Goal: Check status: Check status

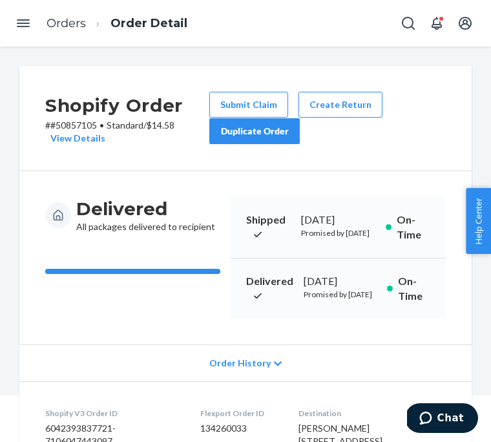
scroll to position [51, 0]
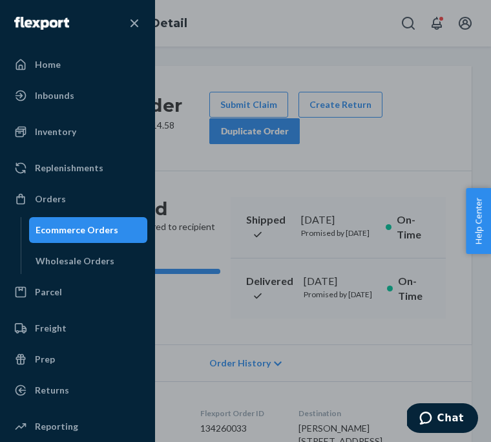
click at [54, 193] on div "Orders" at bounding box center [50, 199] width 31 height 13
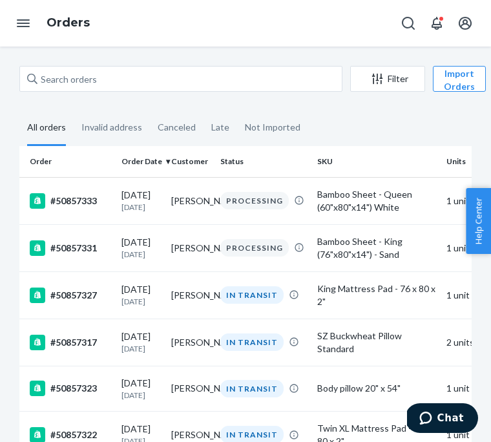
click at [195, 120] on div "Canceled" at bounding box center [177, 128] width 54 height 34
click at [150, 111] on input "Canceled" at bounding box center [150, 111] width 0 height 0
radio input "true"
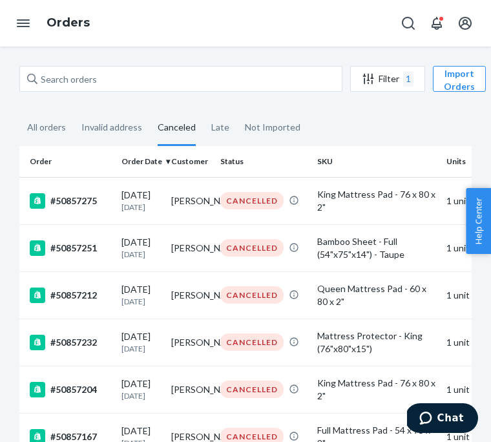
click at [120, 139] on div "Invalid address" at bounding box center [111, 128] width 61 height 34
click at [74, 111] on input "Invalid address" at bounding box center [74, 111] width 0 height 0
radio input "true"
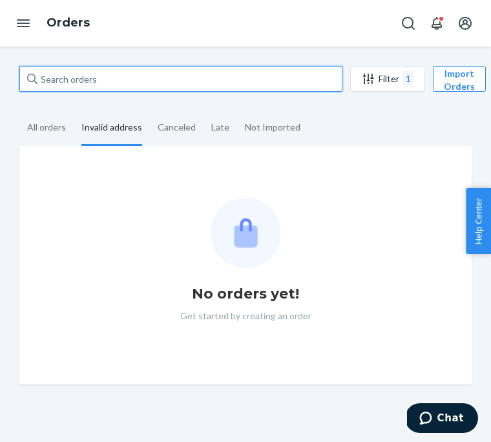
click at [23, 77] on input "text" at bounding box center [180, 79] width 323 height 26
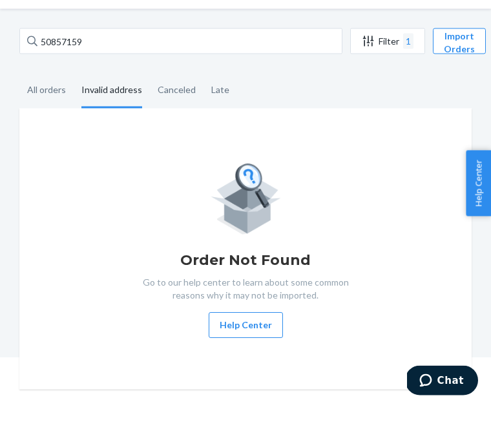
click at [467, 66] on button "Import Orders" at bounding box center [459, 79] width 53 height 26
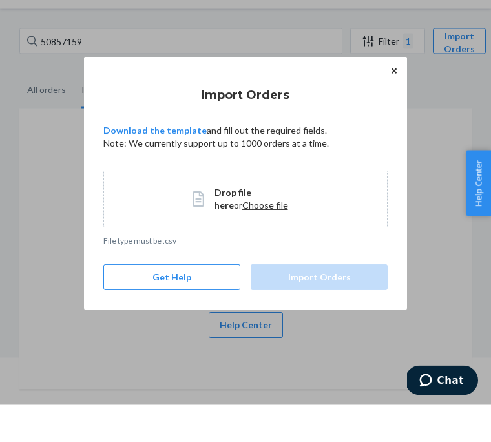
scroll to position [89, 0]
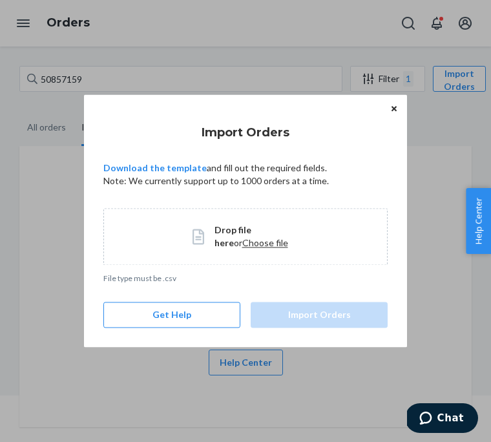
click at [390, 111] on button "Close" at bounding box center [394, 108] width 13 height 14
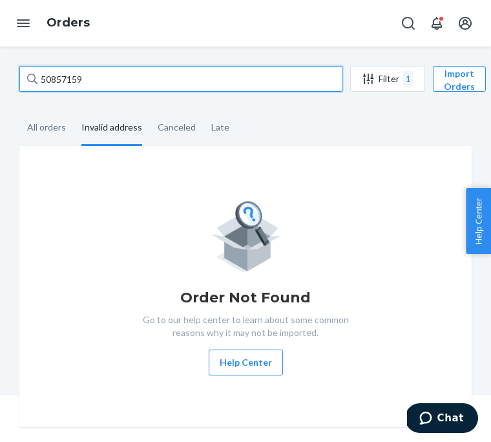
click at [126, 80] on input "50857159" at bounding box center [180, 79] width 323 height 26
click at [100, 84] on input "50857159" at bounding box center [180, 79] width 323 height 26
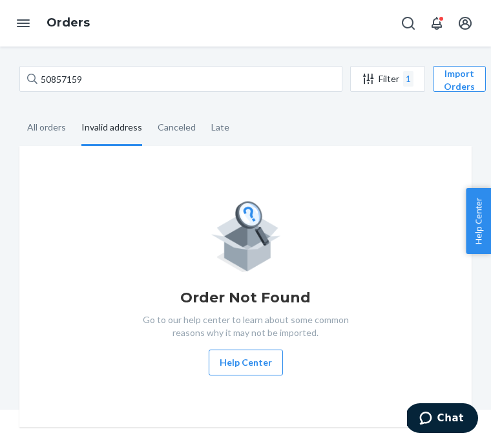
click at [20, 17] on icon "Open Navigation" at bounding box center [24, 24] width 16 height 16
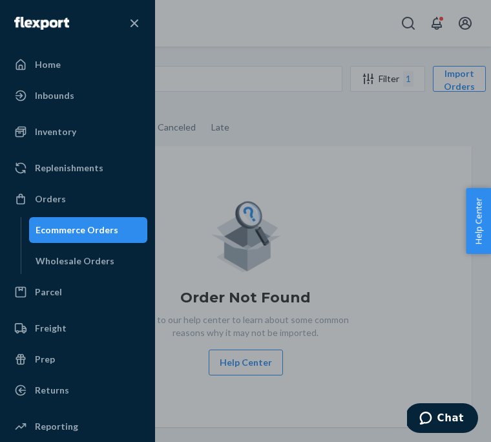
click at [59, 187] on div "Orders" at bounding box center [77, 198] width 137 height 23
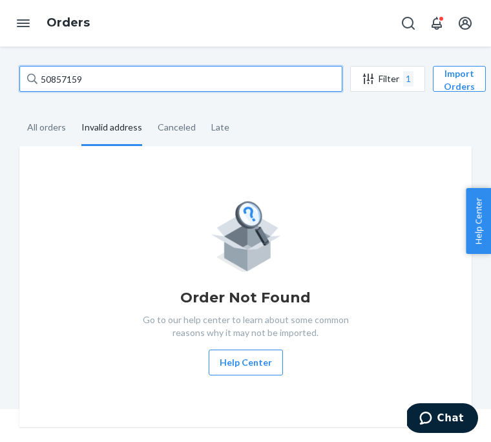
click at [209, 83] on input "50857159" at bounding box center [180, 79] width 323 height 26
type input "50855159"
click at [217, 80] on input "50855159" at bounding box center [180, 79] width 323 height 26
